Goal: Task Accomplishment & Management: Use online tool/utility

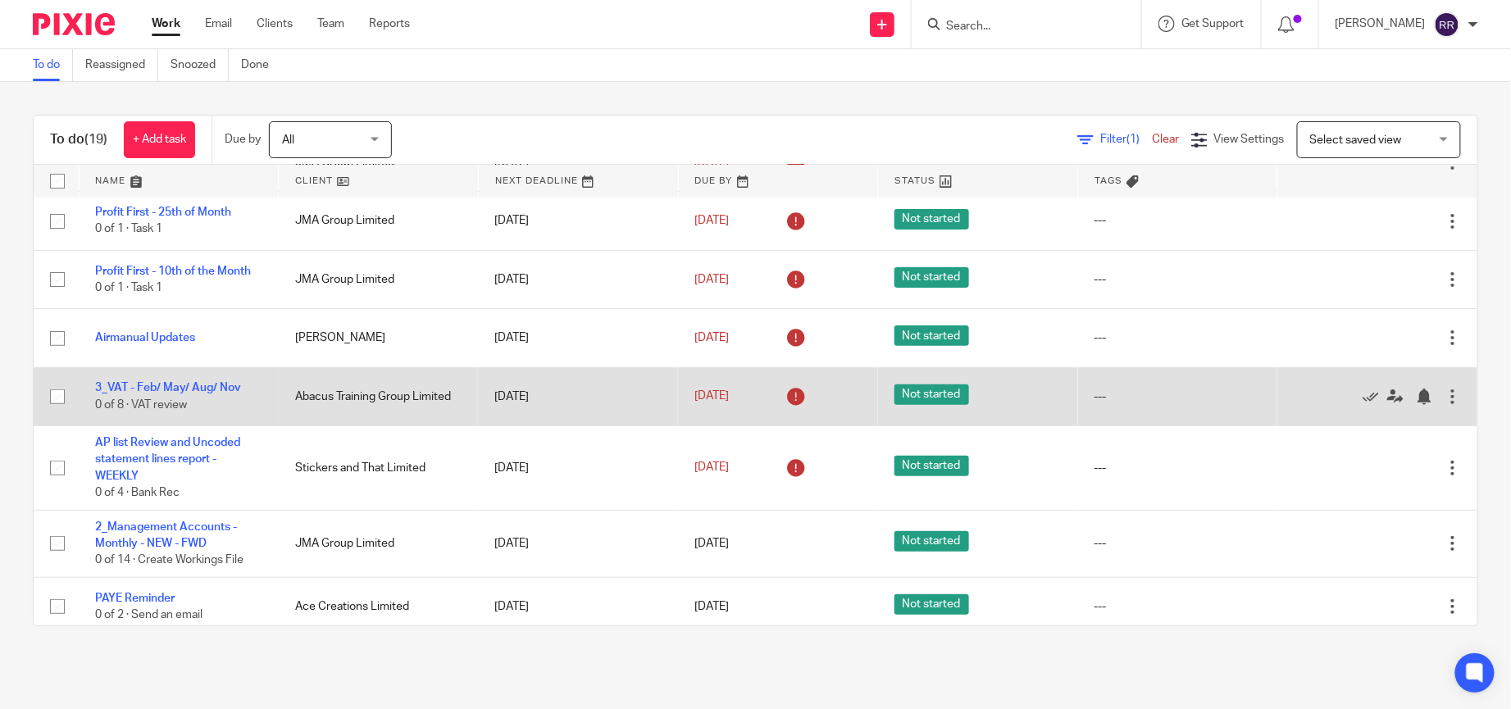
scroll to position [369, 0]
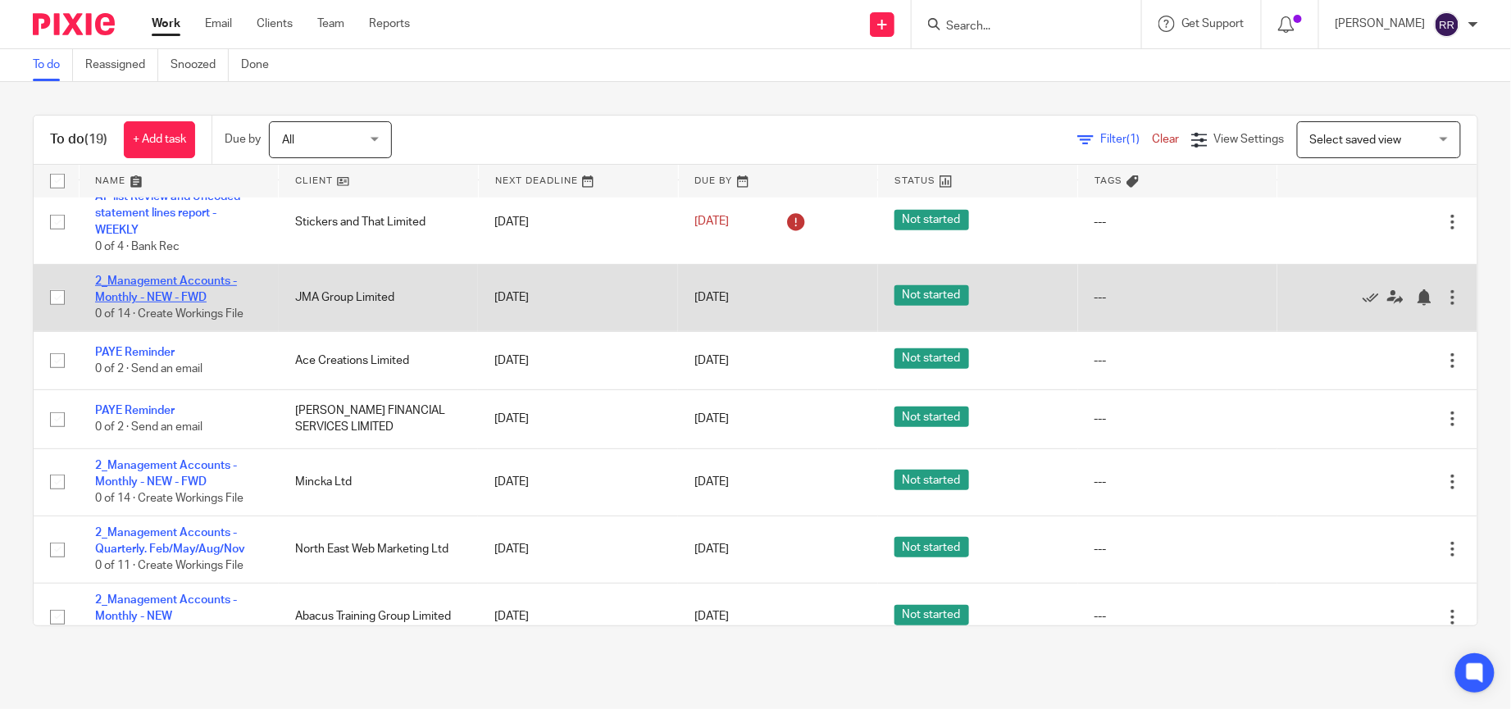
click at [137, 290] on td "2_Management Accounts - Monthly - NEW - FWD 0 of 14 · Create Workings File" at bounding box center [179, 297] width 200 height 67
click at [166, 297] on link "2_Management Accounts - Monthly - NEW - FWD" at bounding box center [166, 290] width 142 height 28
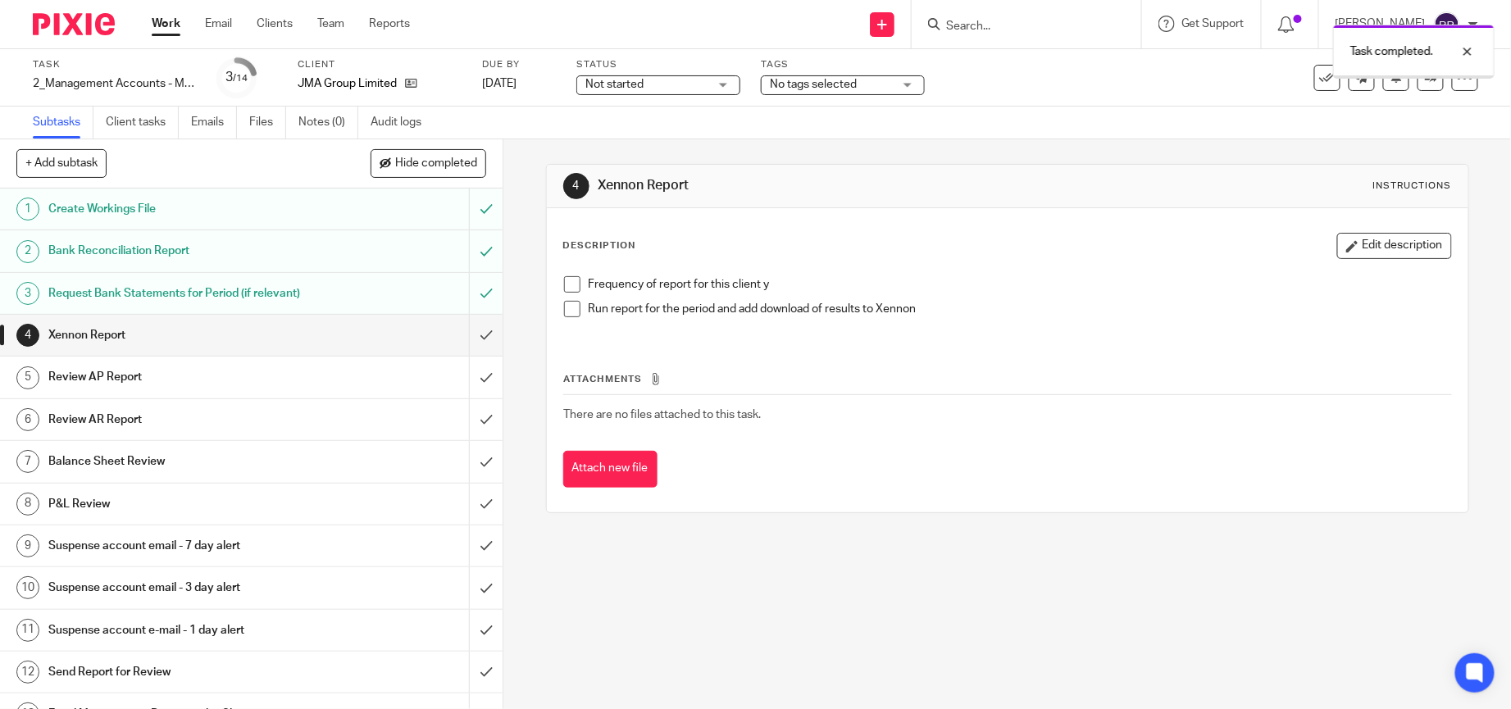
scroll to position [88, 0]
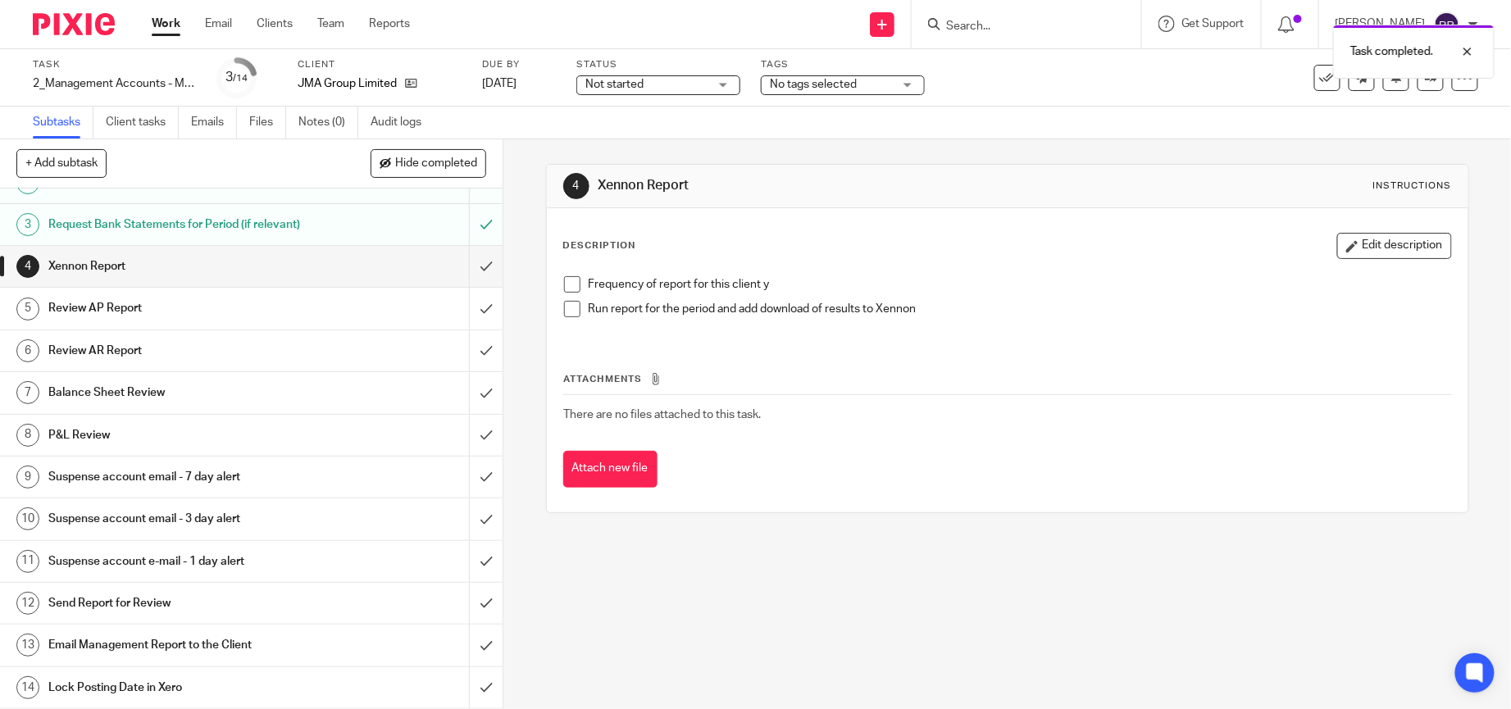
click at [353, 593] on div "Send Report for Review" at bounding box center [250, 603] width 405 height 25
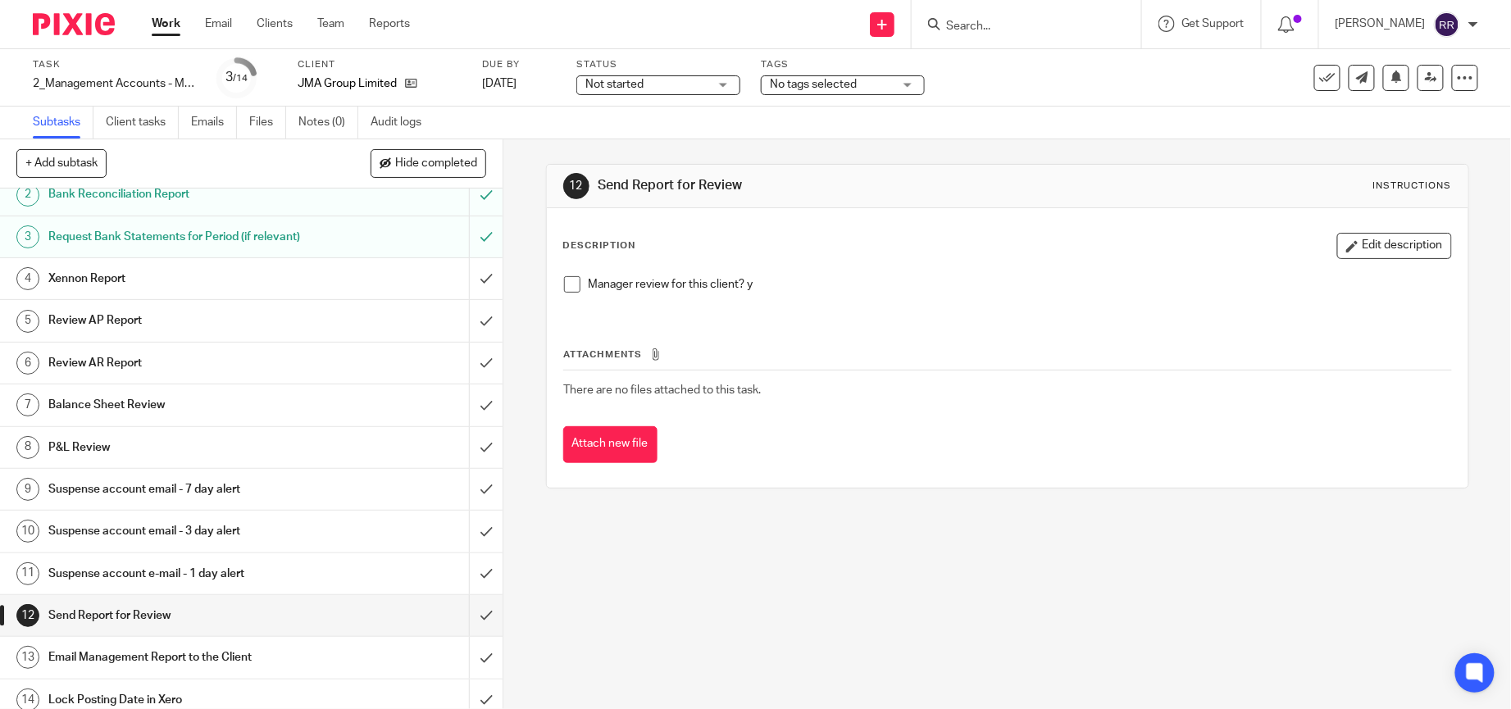
scroll to position [88, 0]
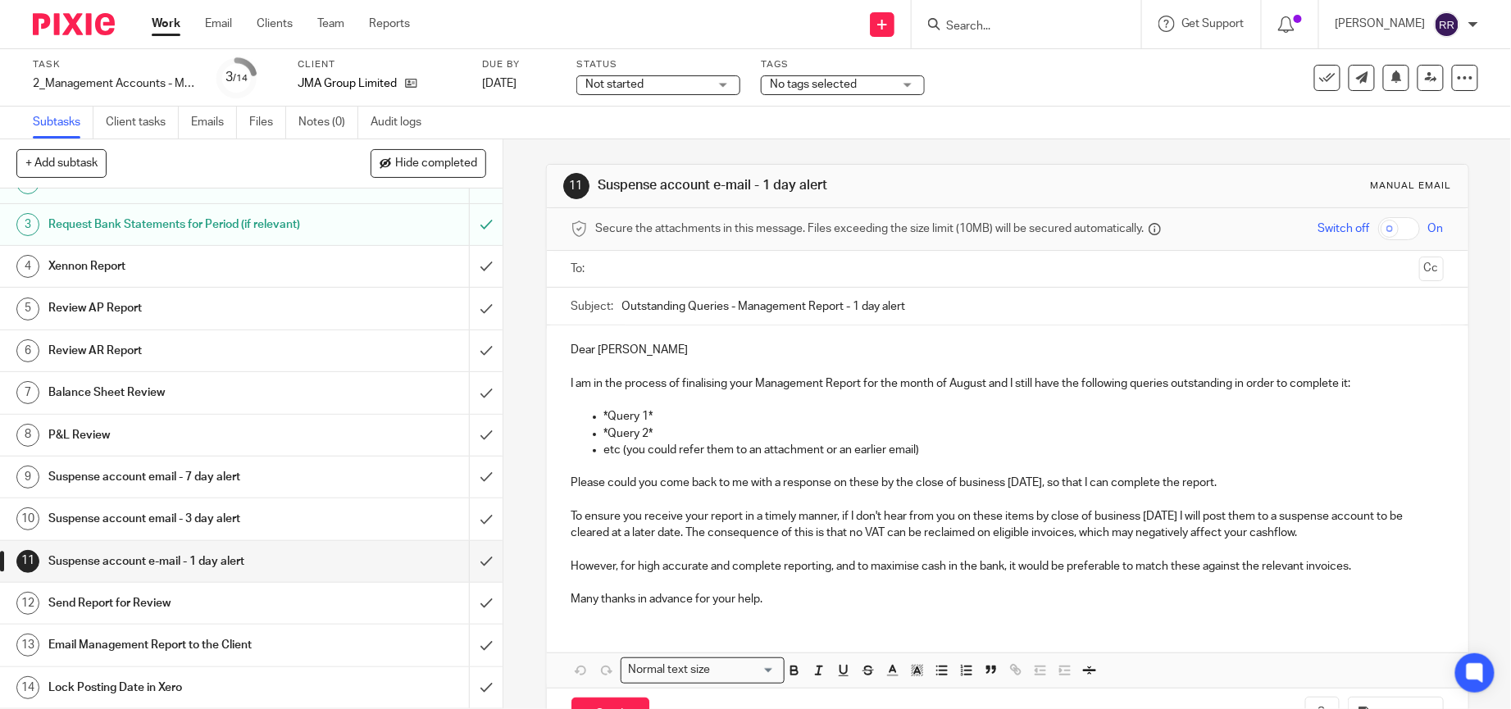
scroll to position [88, 0]
click at [303, 636] on div "Email Management Report to the Client" at bounding box center [250, 645] width 405 height 25
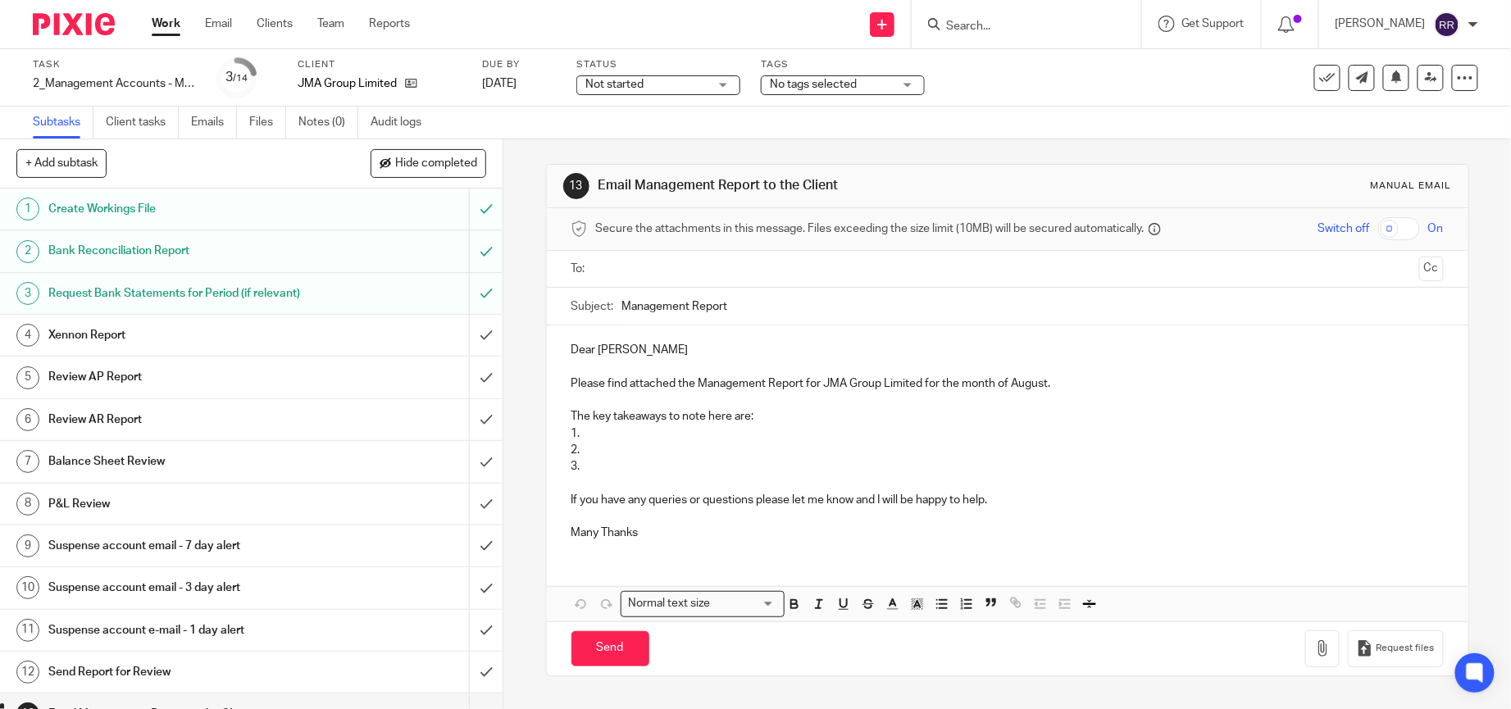
click at [773, 276] on input "text" at bounding box center [1007, 269] width 811 height 19
click at [836, 308] on input "Management Report" at bounding box center [1033, 310] width 822 height 37
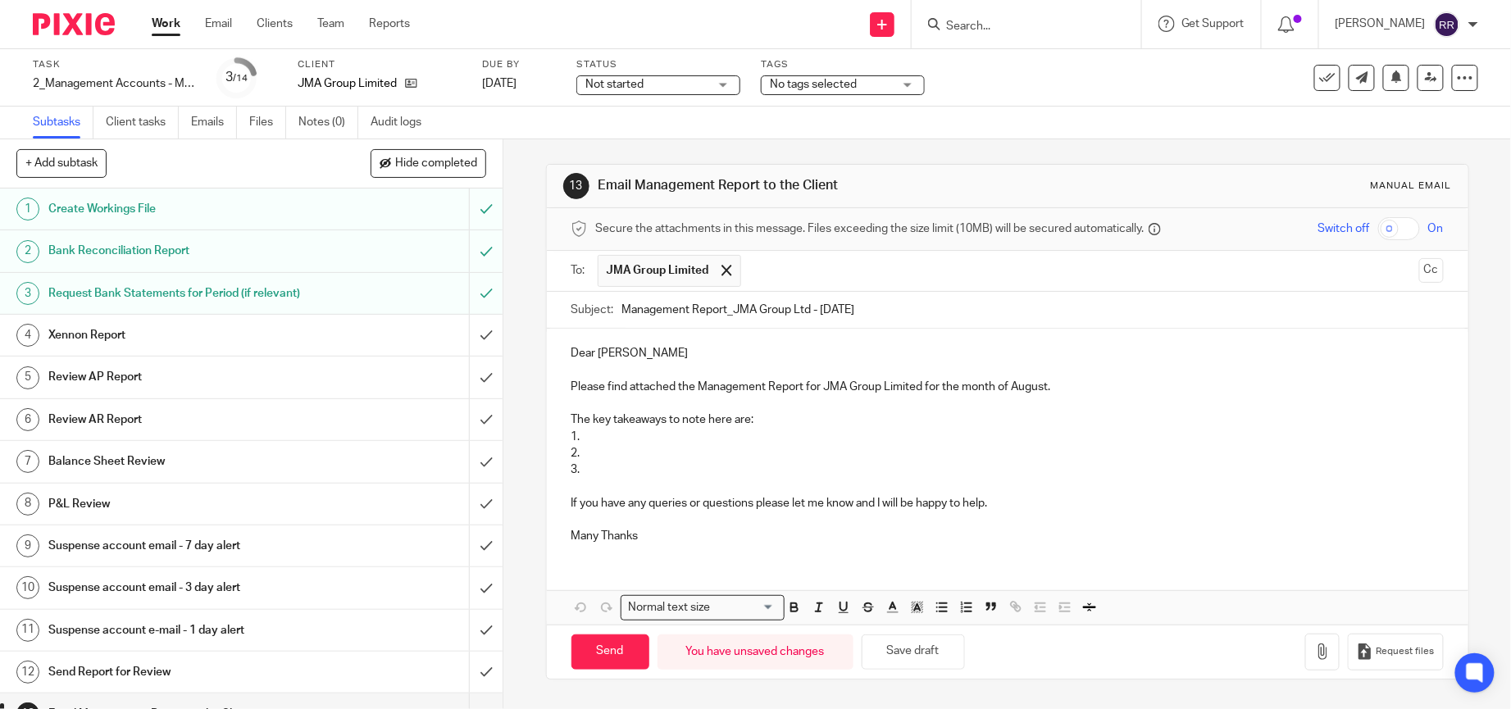
type input "Management Report_JMA Group Ltd - Aug 2025"
click at [1041, 387] on p "Please find attached the Management Report for JMA Group Limited for the month …" at bounding box center [1008, 387] width 873 height 16
drag, startPoint x: 608, startPoint y: 466, endPoint x: 556, endPoint y: 421, distance: 69.2
click at [556, 421] on div "Dear Jonathan Please find attached the Management Report for JMA Group Limited …" at bounding box center [1008, 443] width 922 height 228
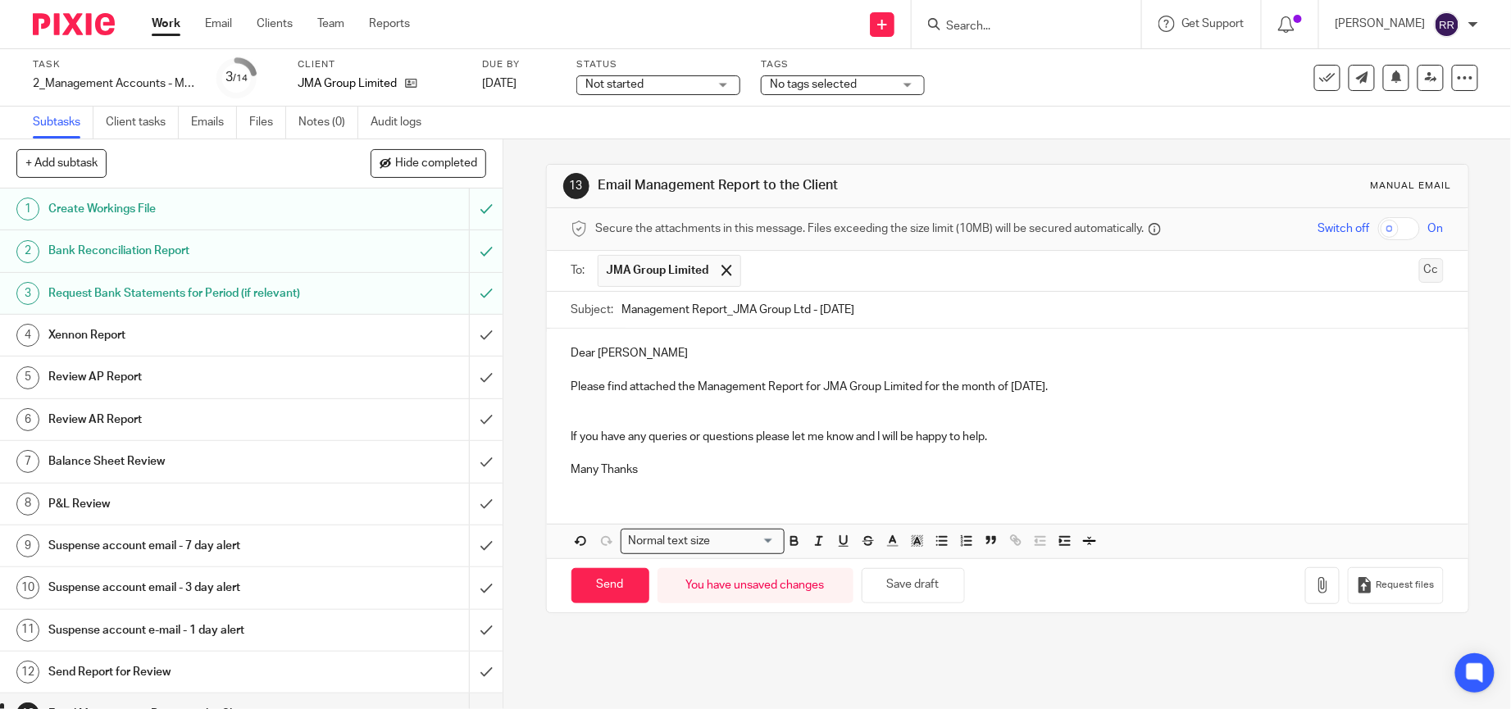
click at [1420, 267] on button "Cc" at bounding box center [1432, 270] width 25 height 25
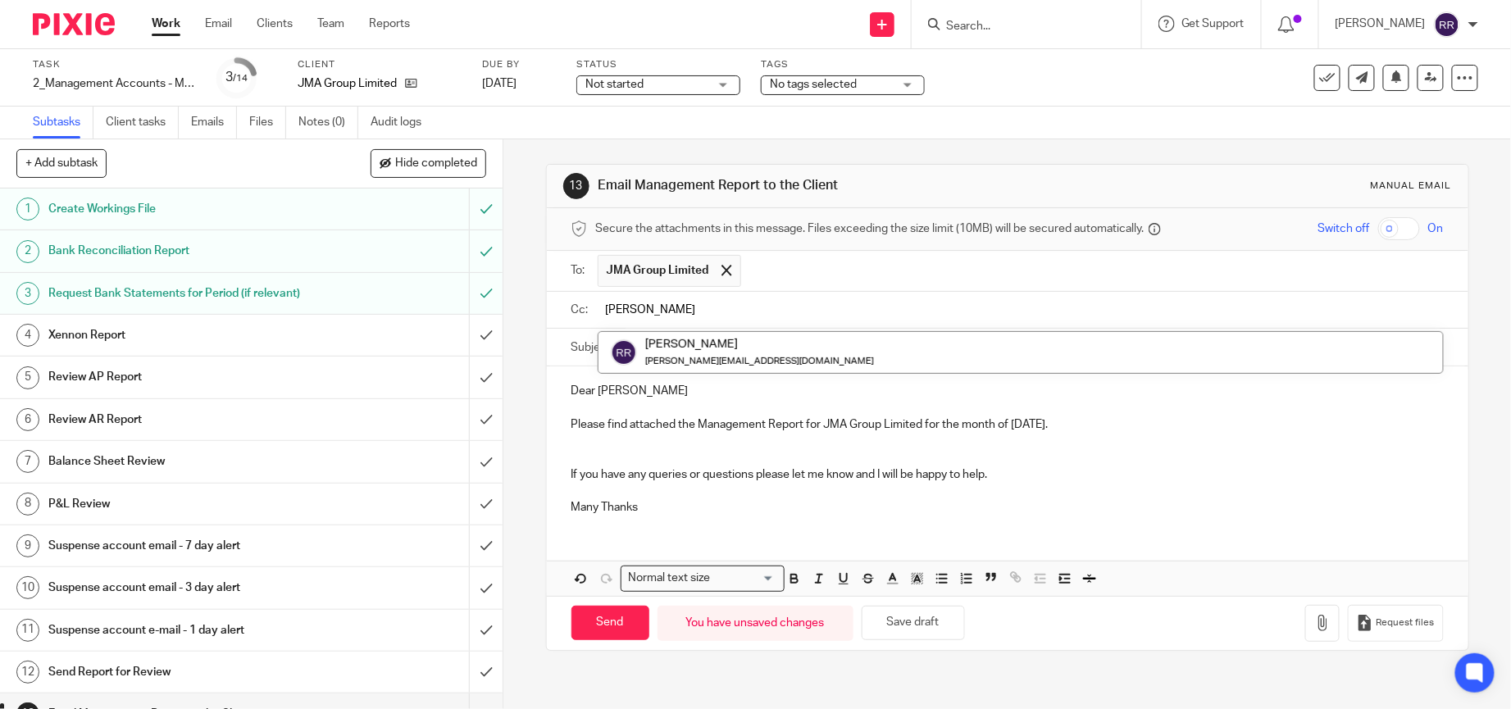
type input "ronna"
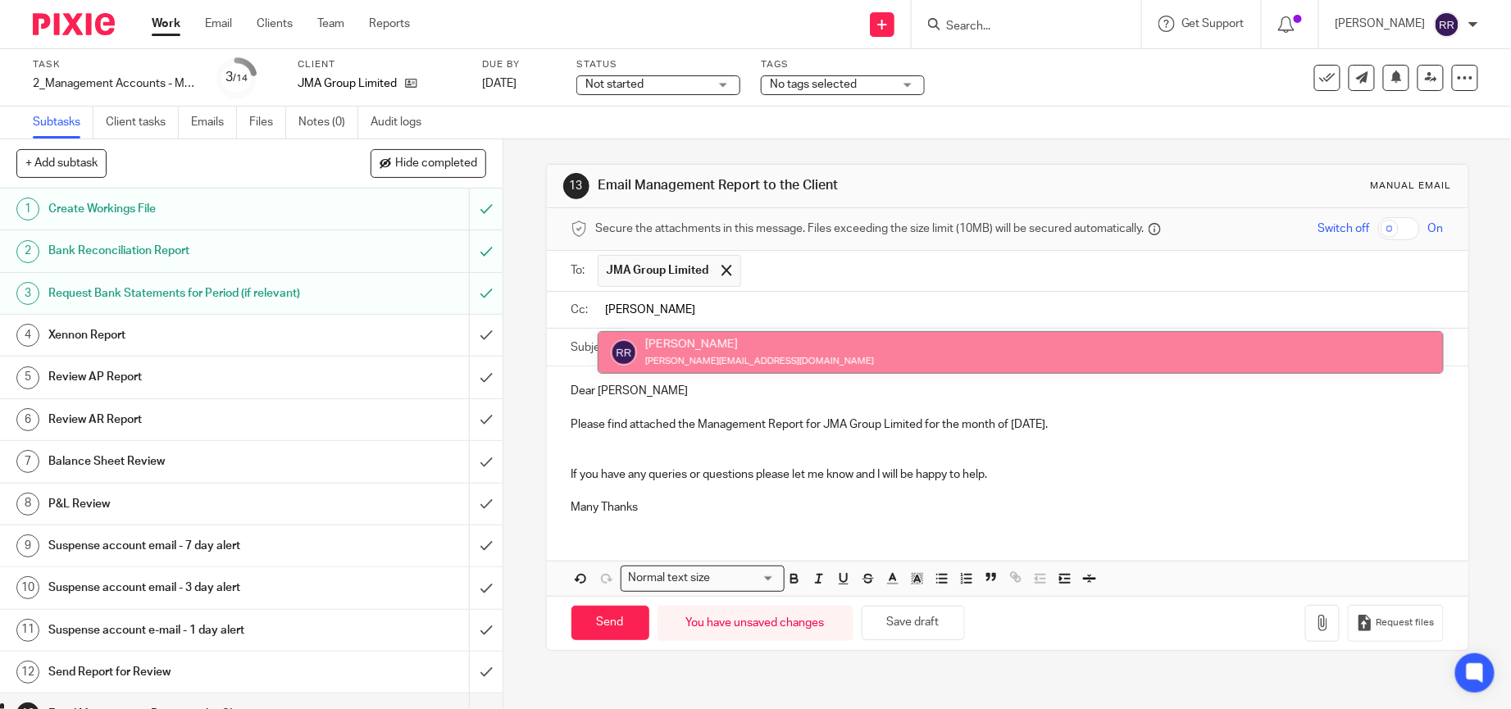
click at [933, 320] on input "ronna" at bounding box center [1020, 310] width 836 height 19
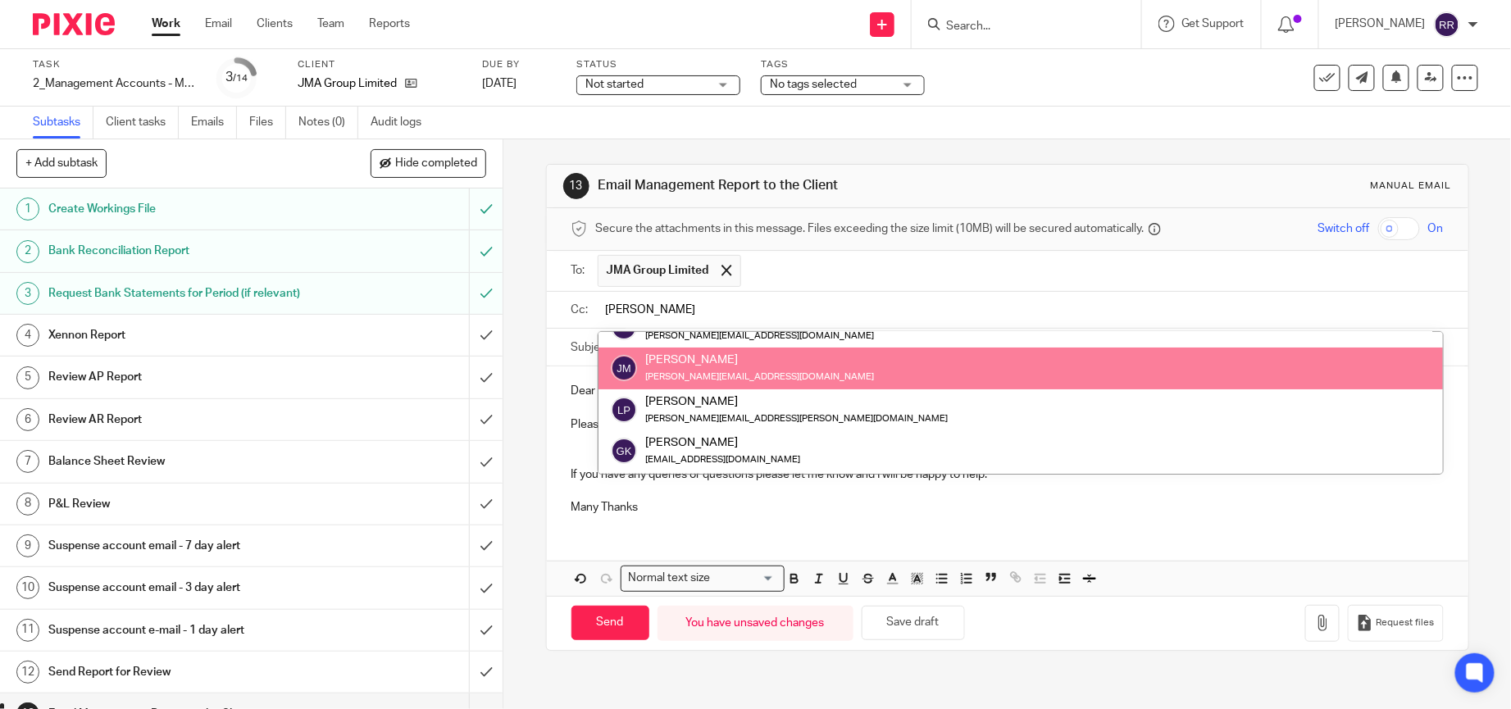
scroll to position [123, 0]
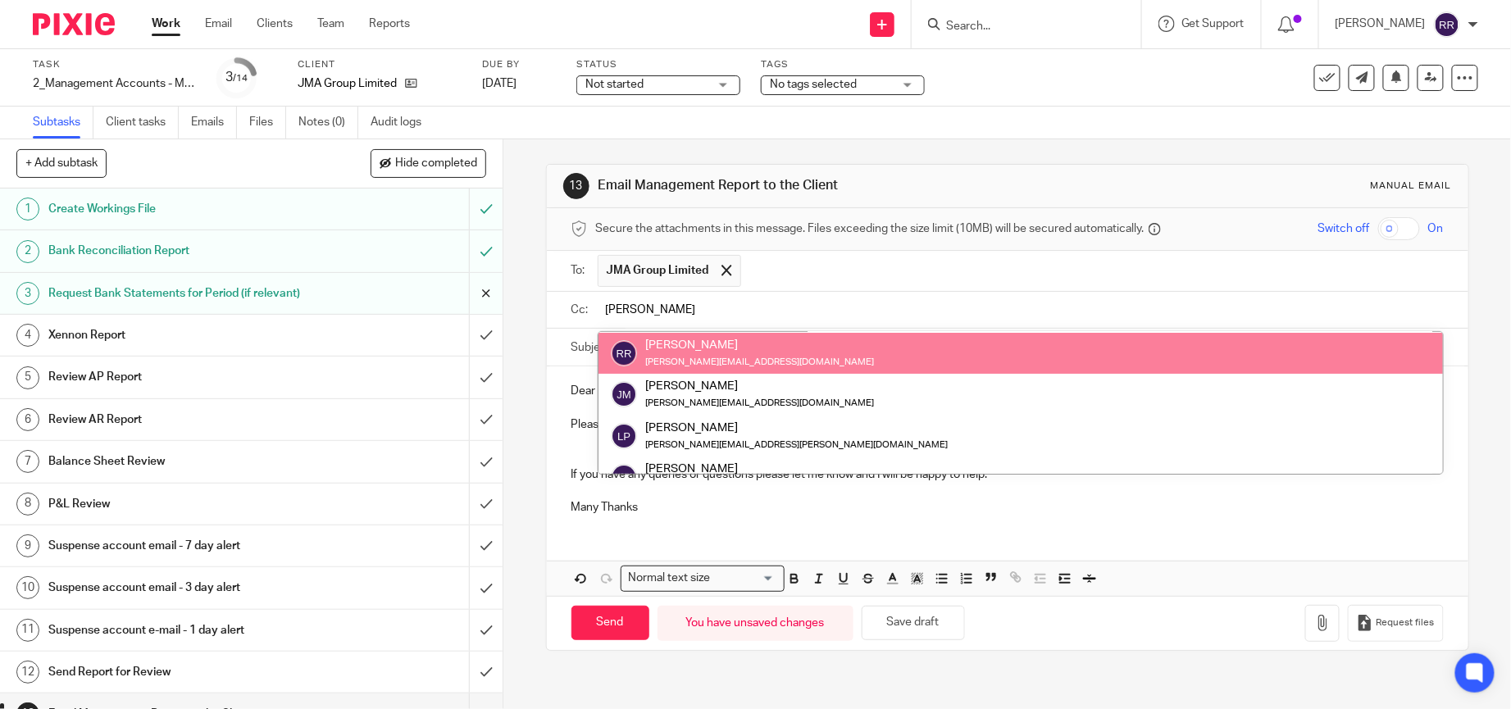
drag, startPoint x: 678, startPoint y: 304, endPoint x: 463, endPoint y: 292, distance: 215.2
click at [455, 303] on div "+ Add subtask Hide completed Cancel + Add 1 Create Workings File 2 Bank Reconci…" at bounding box center [755, 424] width 1511 height 570
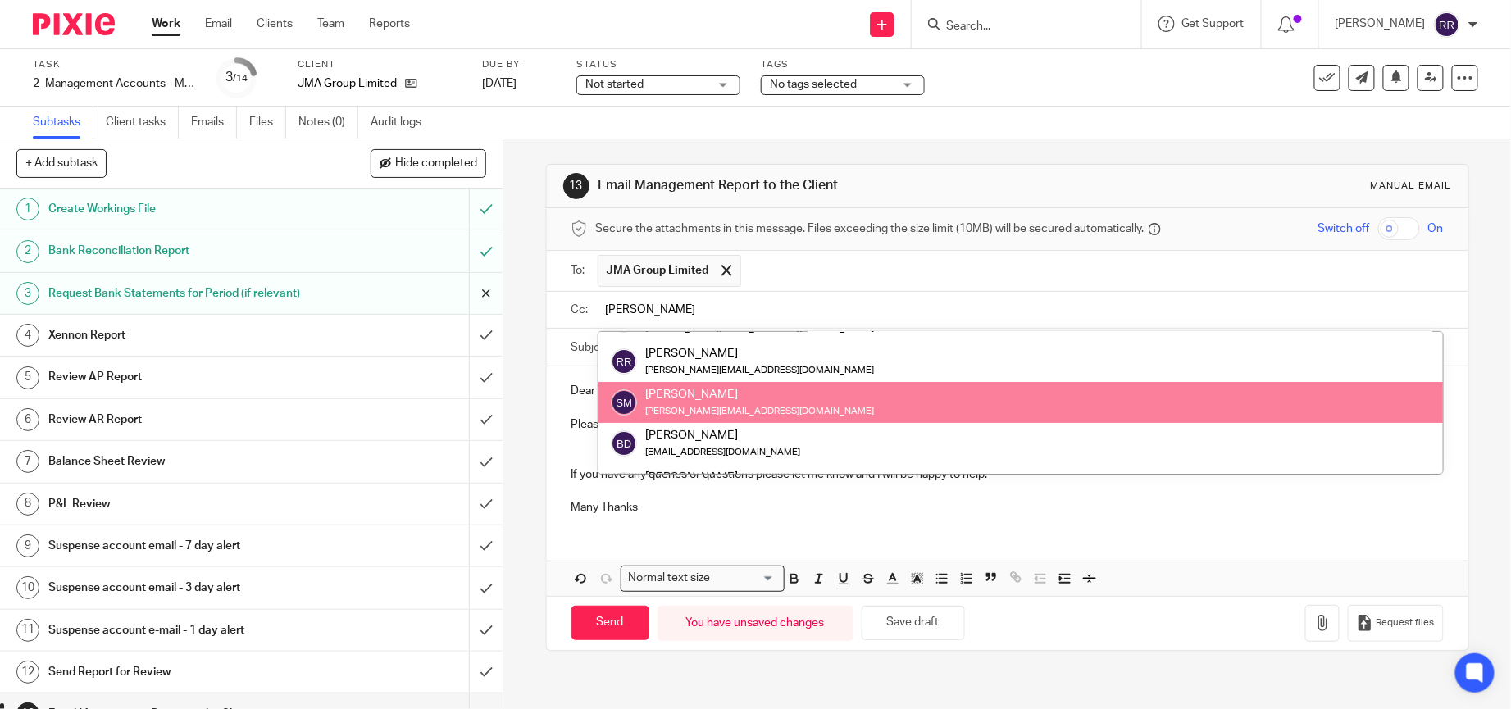
scroll to position [0, 0]
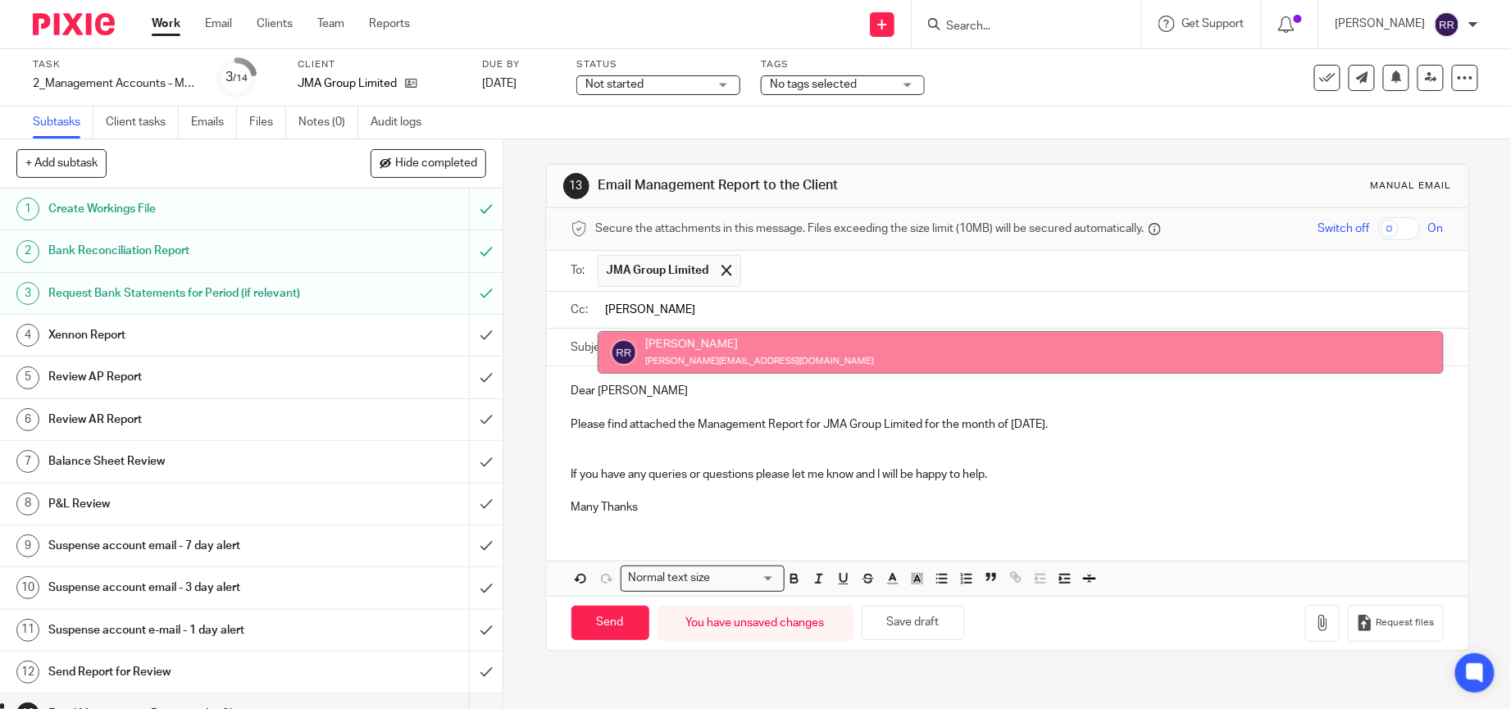
type input "ronna"
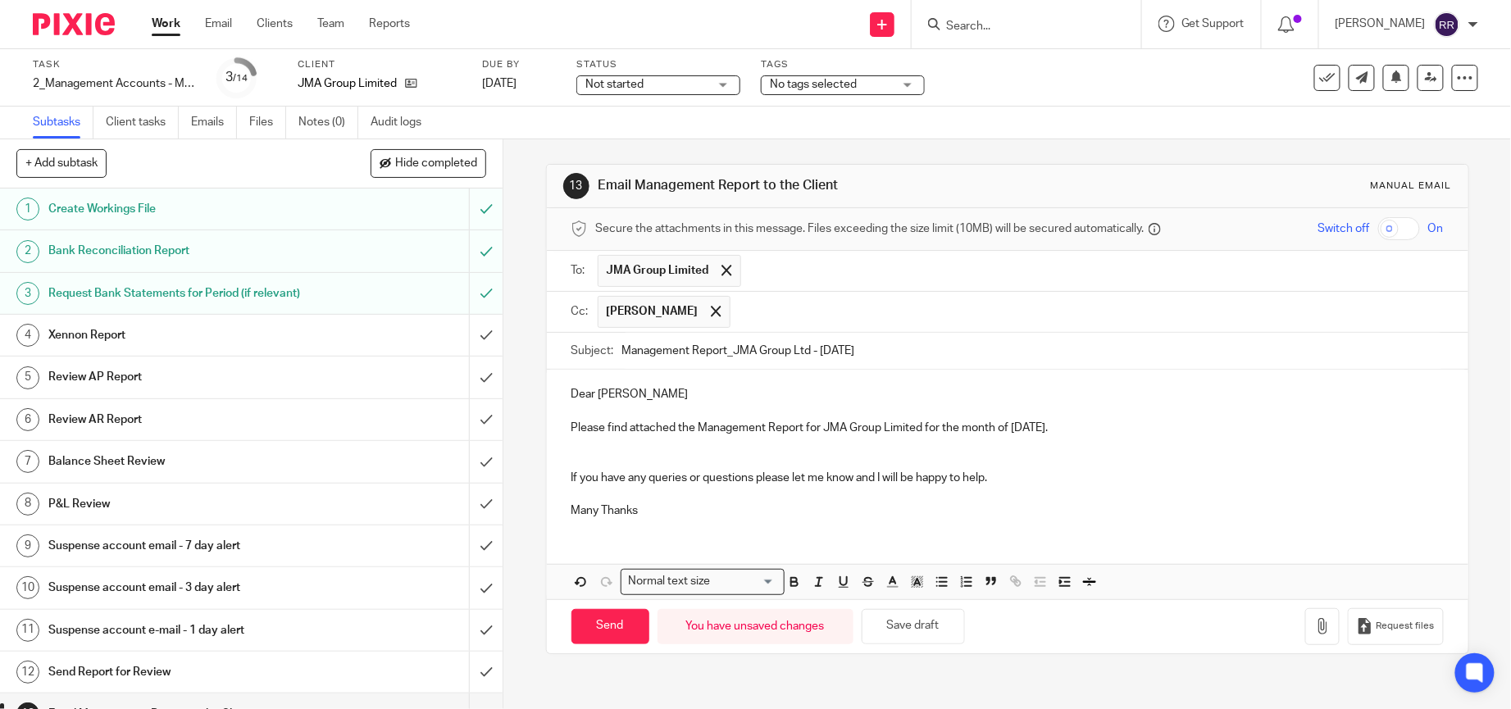
click at [632, 396] on p "Dear Jonathan" at bounding box center [1008, 394] width 873 height 16
click at [1315, 627] on icon "button" at bounding box center [1323, 626] width 16 height 16
click at [1306, 623] on button "button" at bounding box center [1323, 626] width 34 height 37
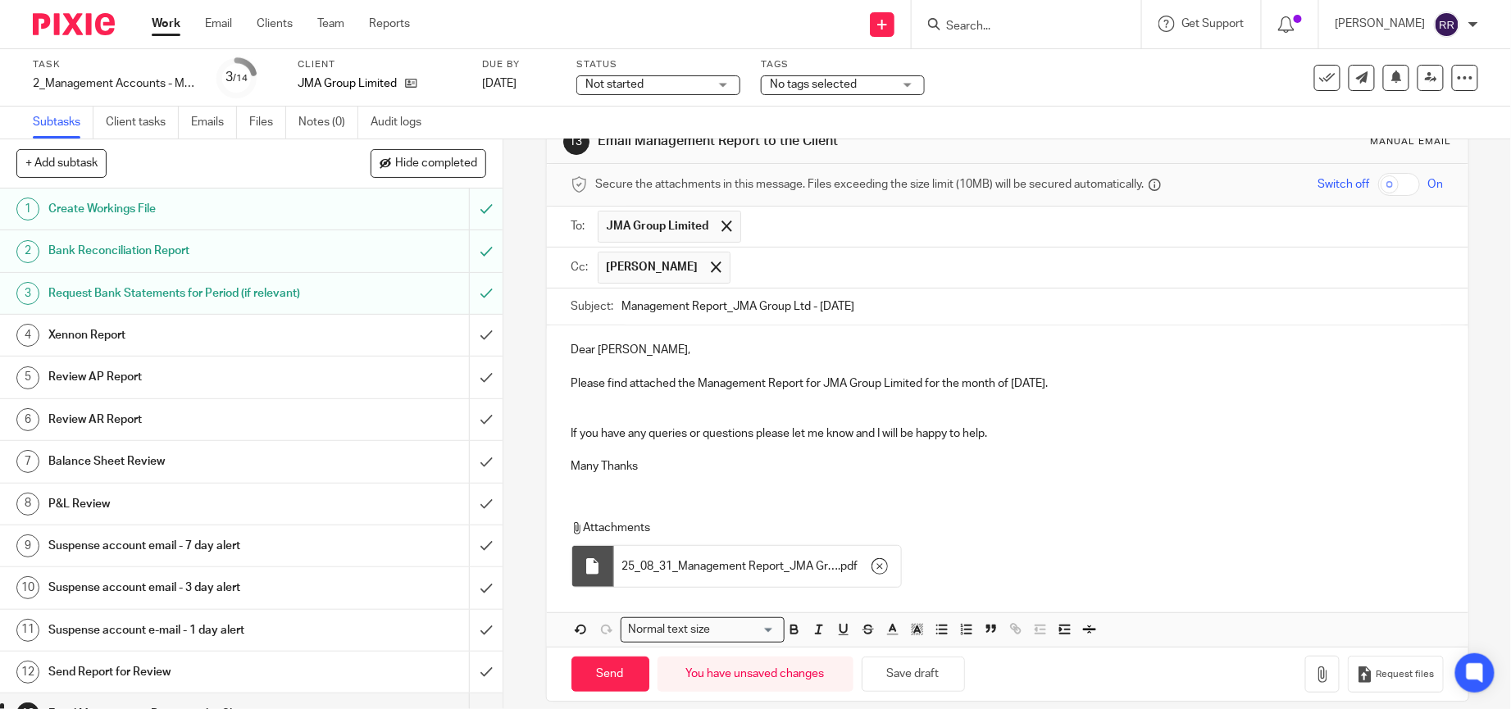
scroll to position [68, 0]
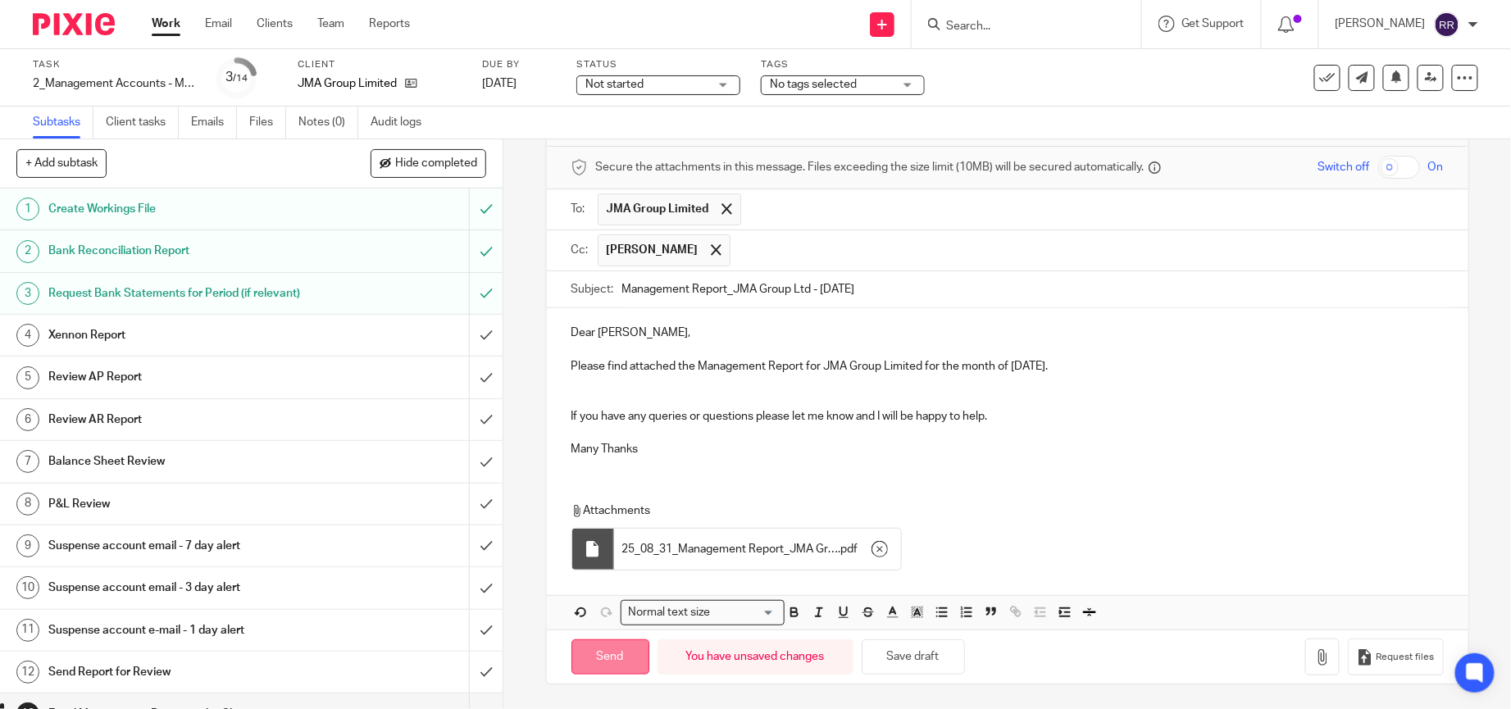
click at [610, 652] on input "Send" at bounding box center [611, 657] width 78 height 35
type input "Sent"
click at [1320, 76] on icon at bounding box center [1328, 78] width 16 height 16
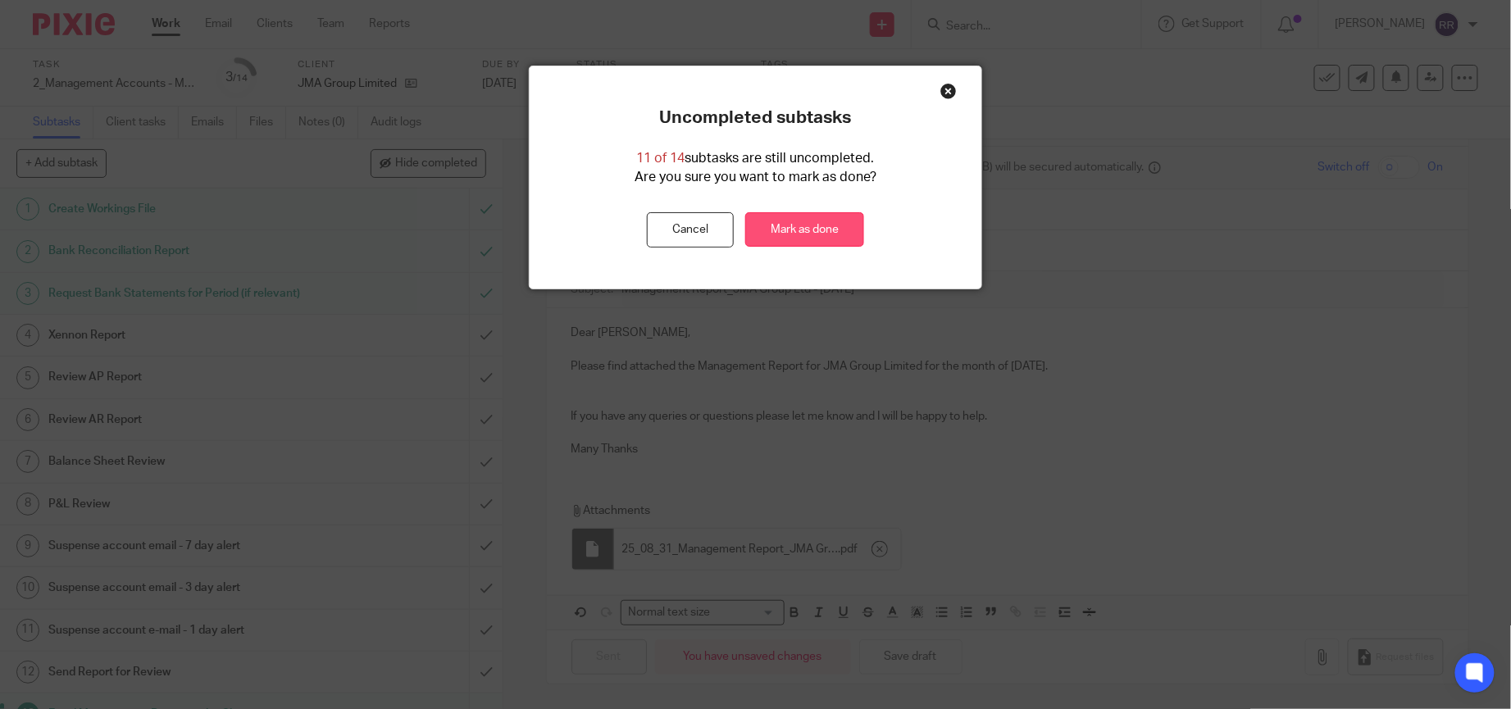
click at [792, 225] on link "Mark as done" at bounding box center [804, 229] width 119 height 35
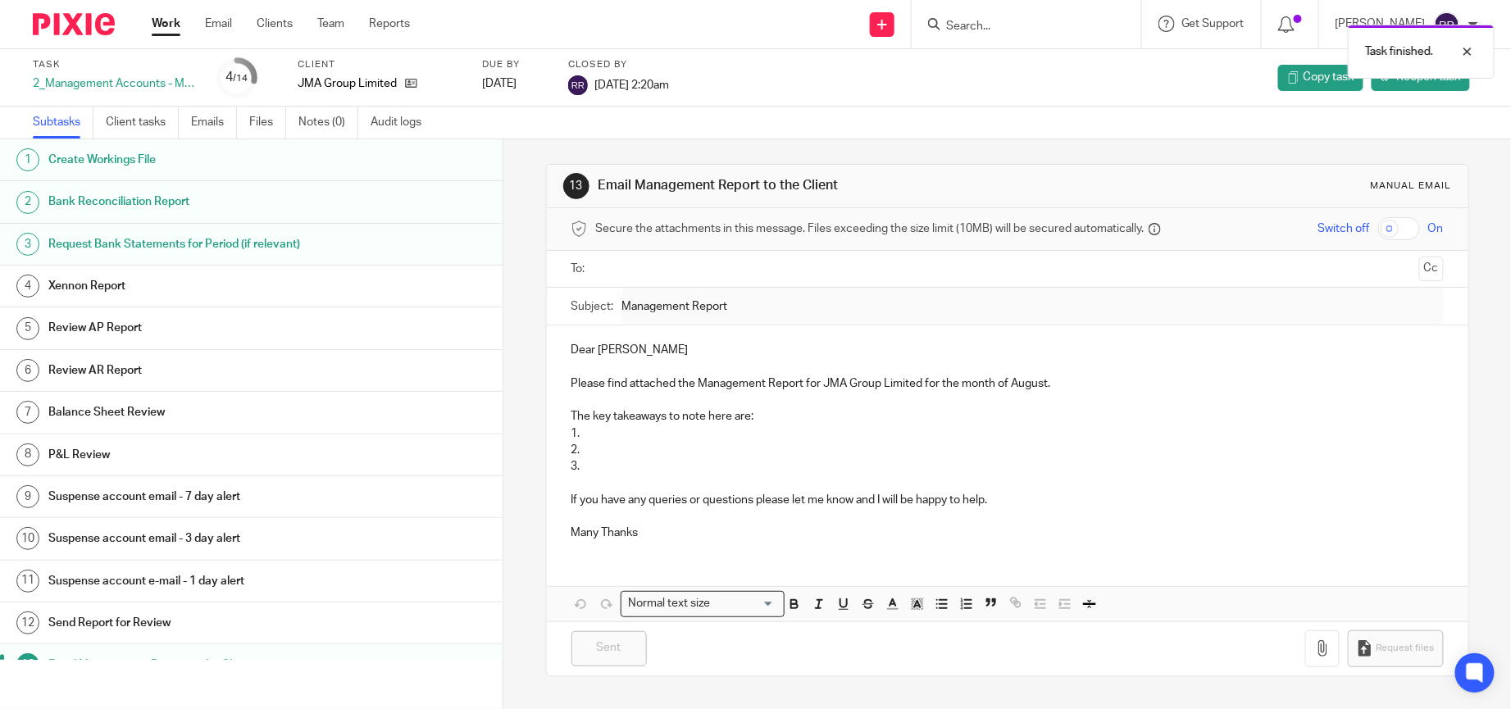
click at [180, 28] on ul "Work Email Clients Team Reports" at bounding box center [293, 24] width 283 height 16
click at [177, 30] on link "Work" at bounding box center [166, 24] width 29 height 16
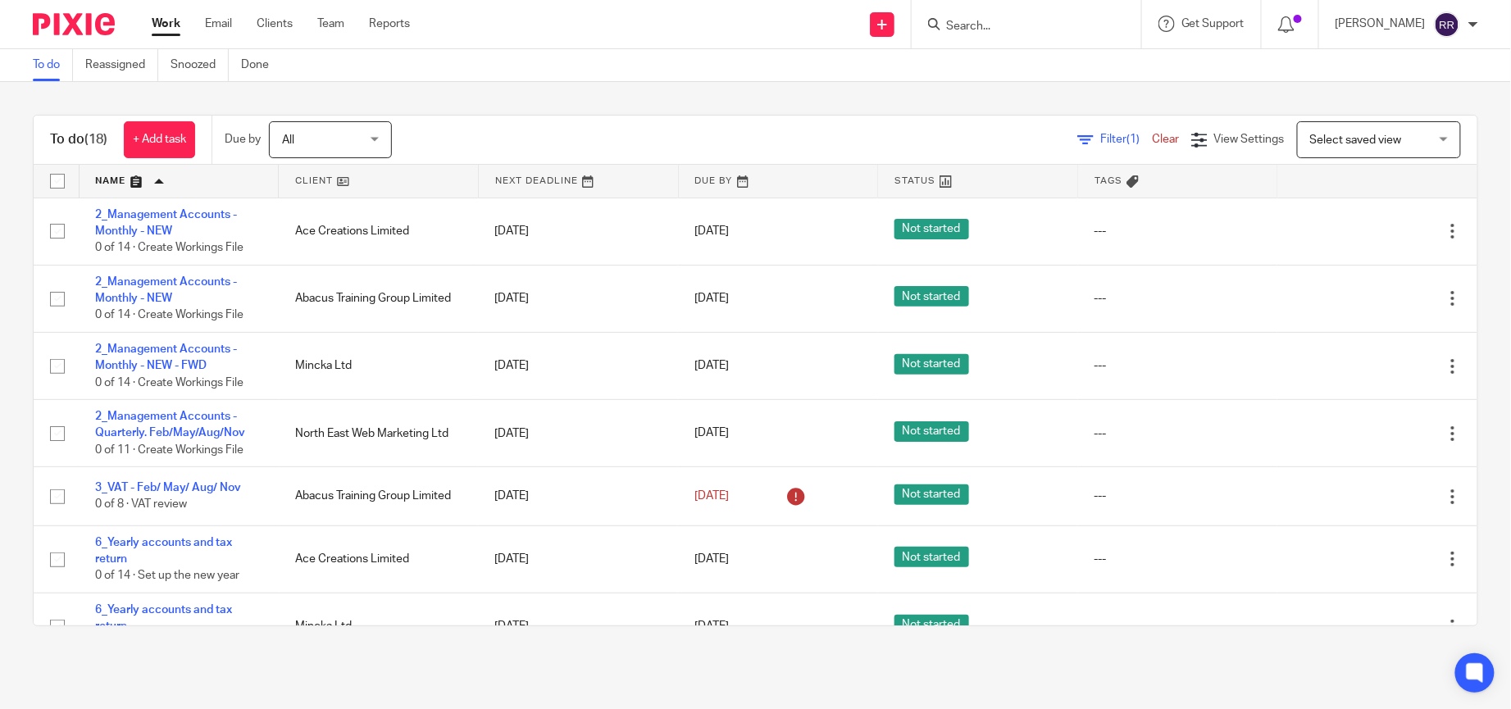
click at [174, 32] on link "Work" at bounding box center [166, 24] width 29 height 16
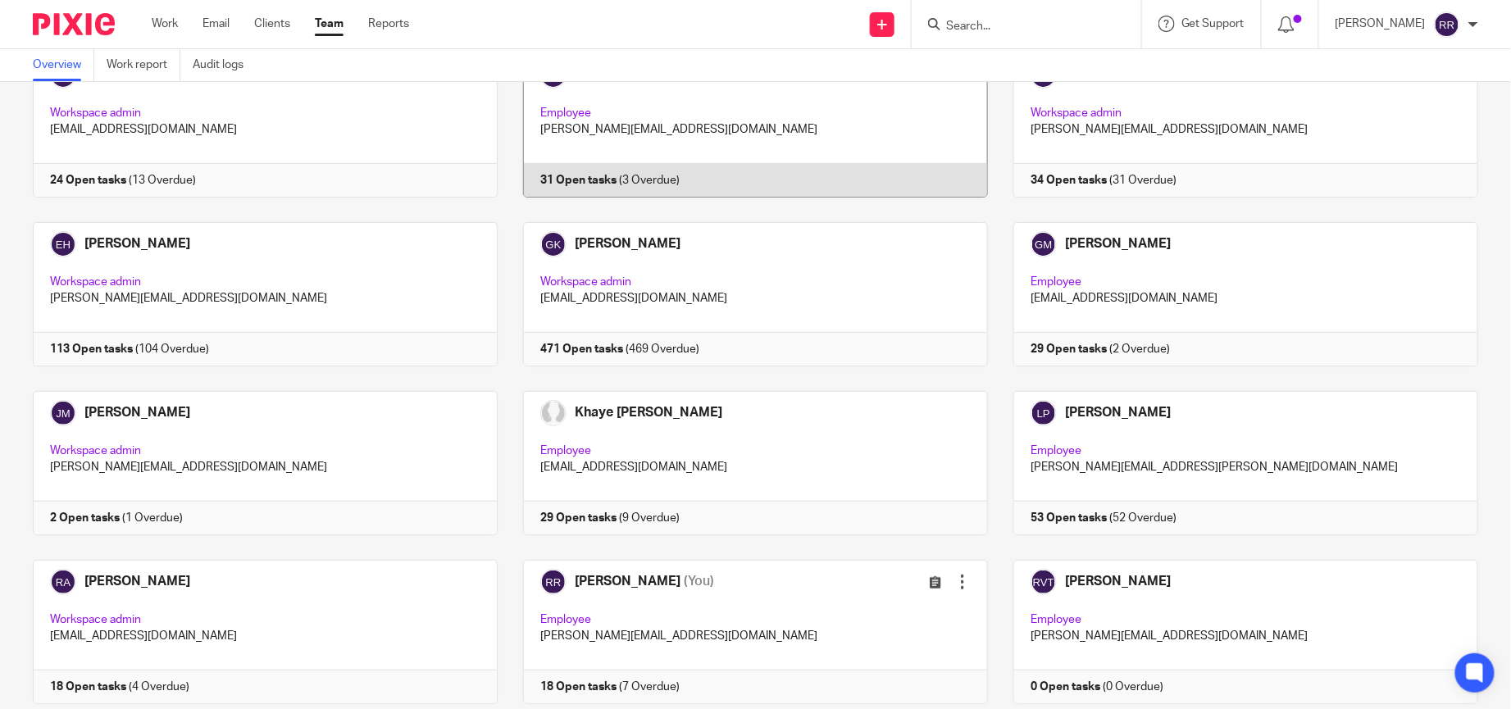
scroll to position [348, 0]
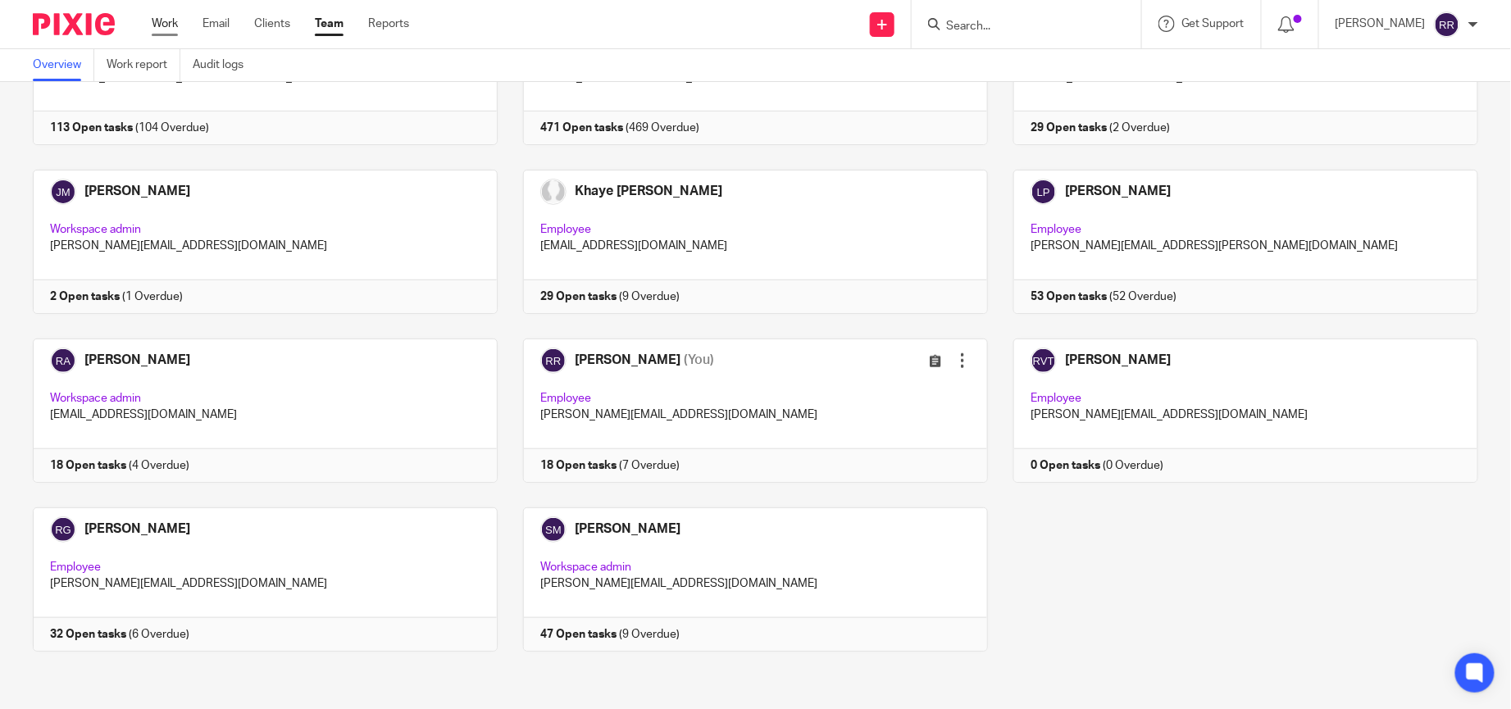
click at [169, 20] on link "Work" at bounding box center [165, 24] width 26 height 16
